Goal: Navigation & Orientation: Find specific page/section

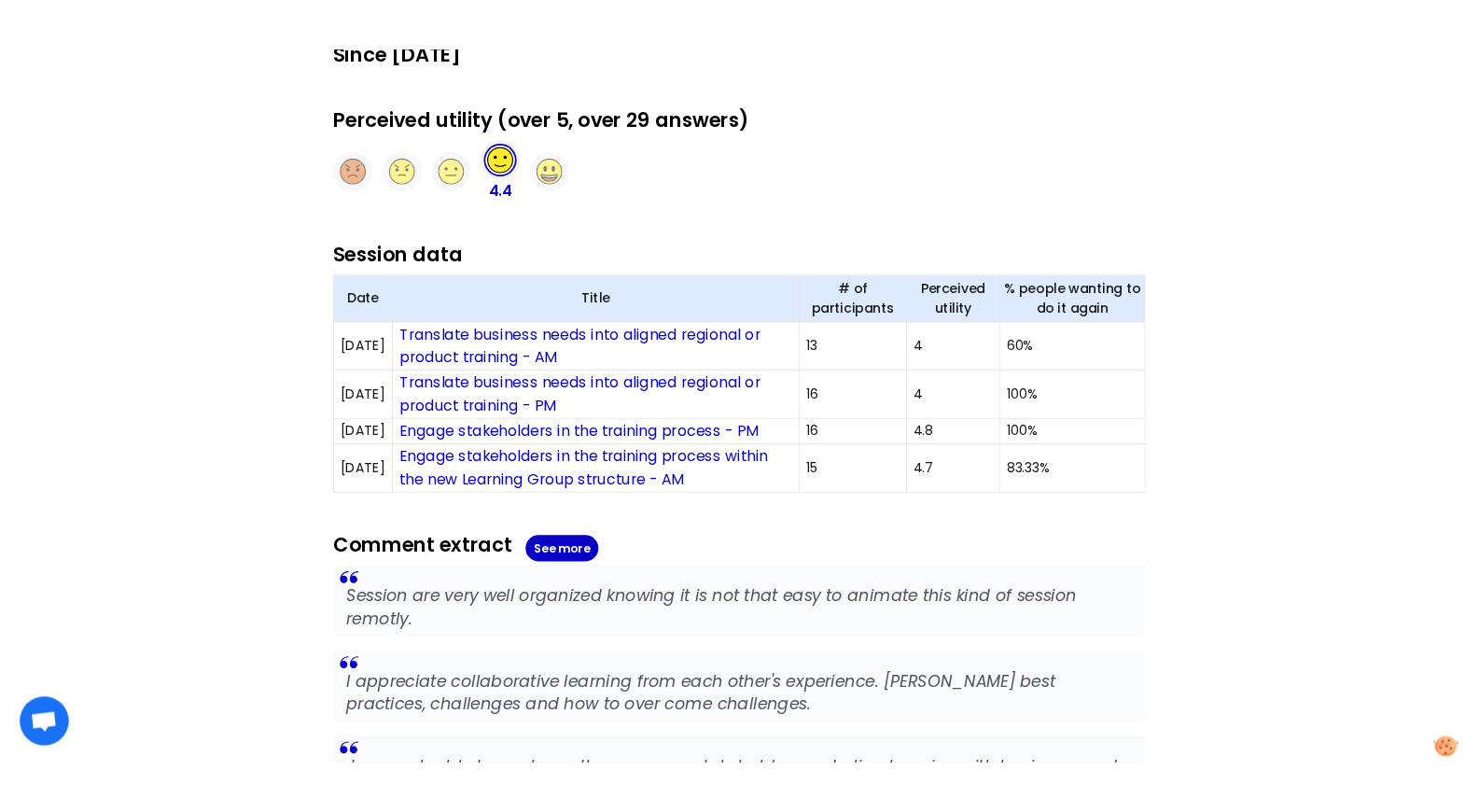
scroll to position [498, 0]
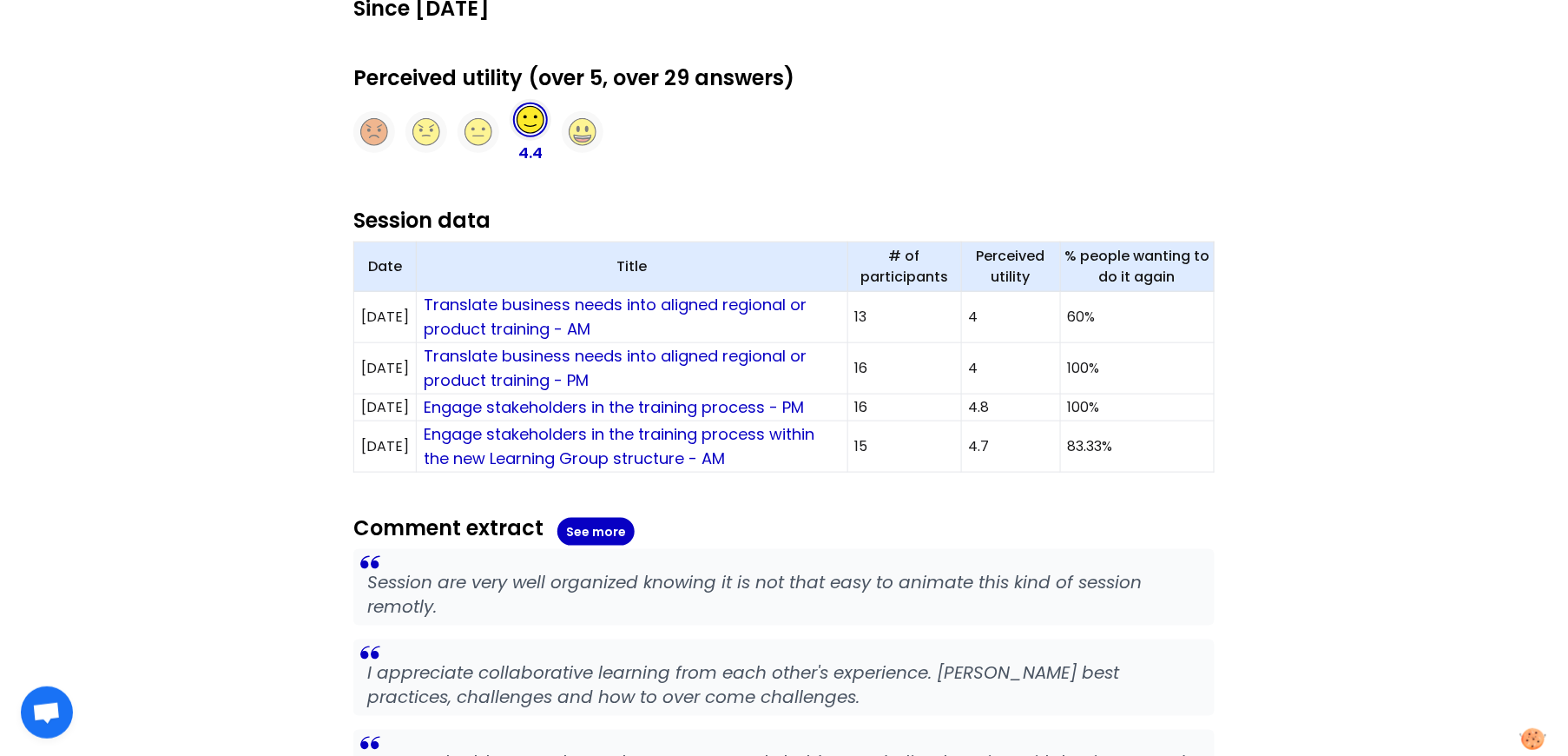
drag, startPoint x: 1297, startPoint y: 214, endPoint x: 1290, endPoint y: 174, distance: 40.6
click at [1298, 213] on div "MM C 27 members CEVA Logistics Sessions Members Templates Invites Metrics Parti…" at bounding box center [784, 283] width 1568 height 1492
